Goal: Check status: Check status

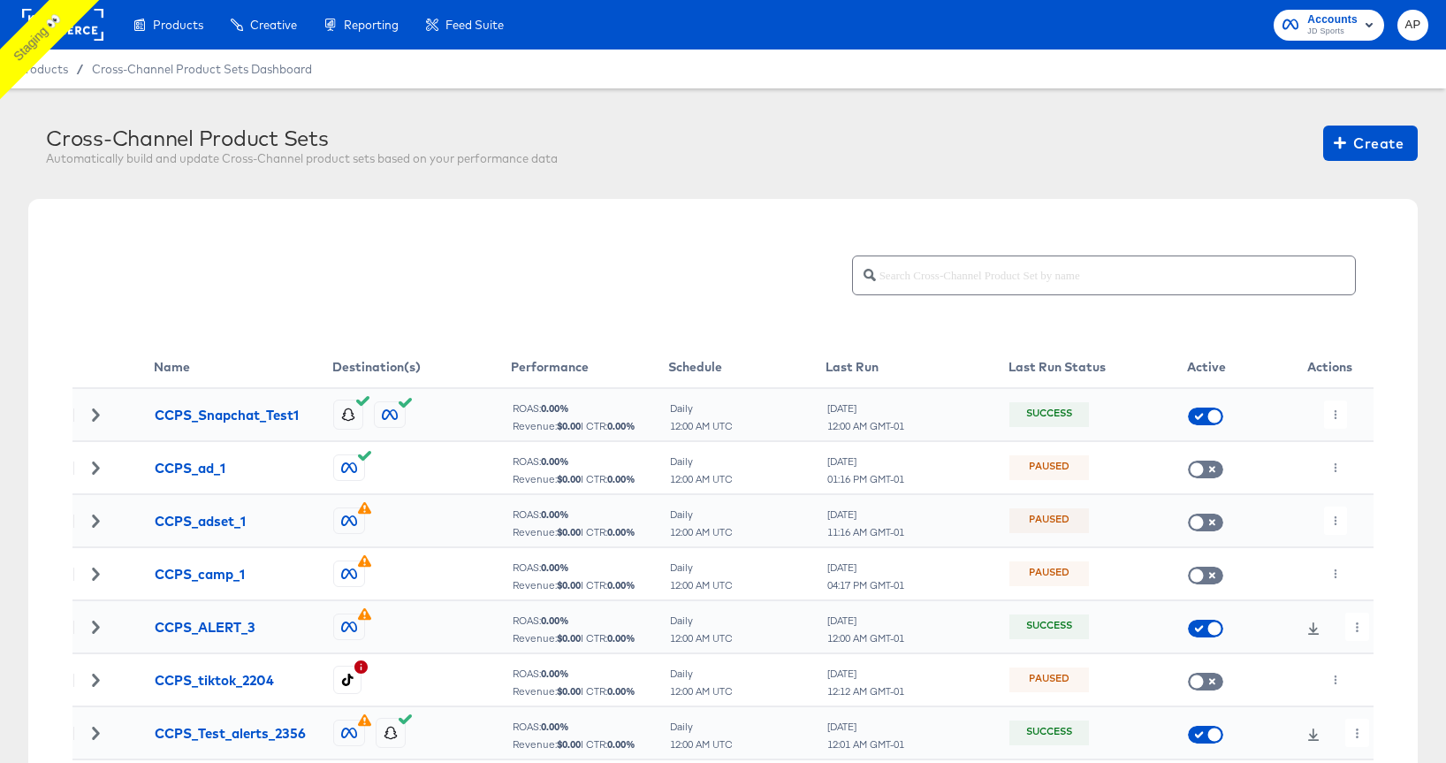
scroll to position [347, 0]
